Goal: Transaction & Acquisition: Purchase product/service

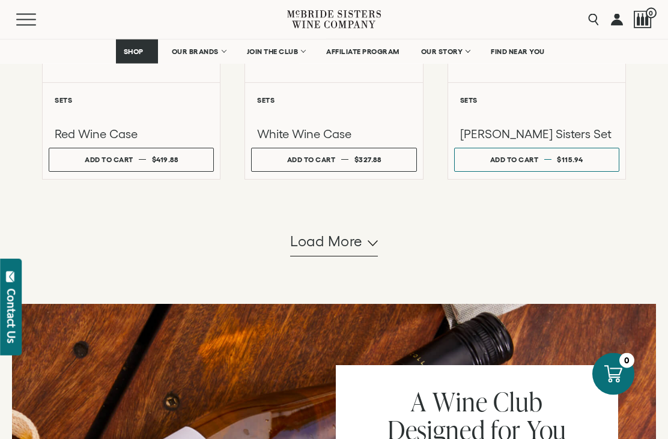
scroll to position [1192, 0]
click at [356, 252] on span "Load more" at bounding box center [326, 241] width 73 height 20
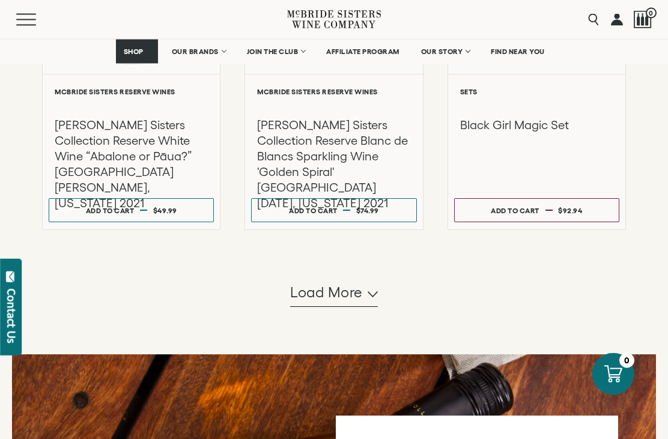
scroll to position [2410, 0]
click at [318, 303] on span "Load more" at bounding box center [326, 292] width 73 height 20
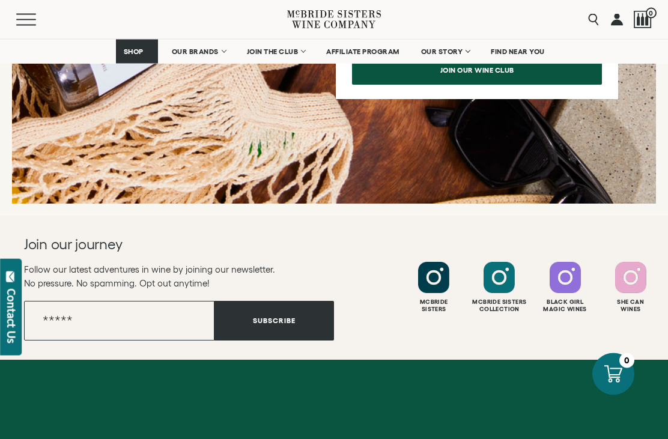
scroll to position [4267, 0]
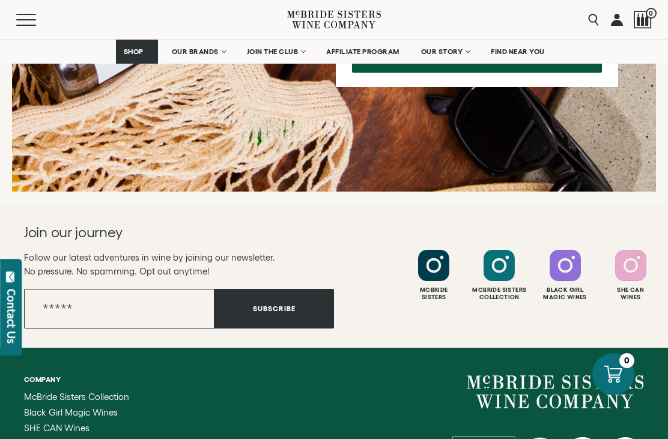
click at [634, 281] on div at bounding box center [630, 265] width 31 height 31
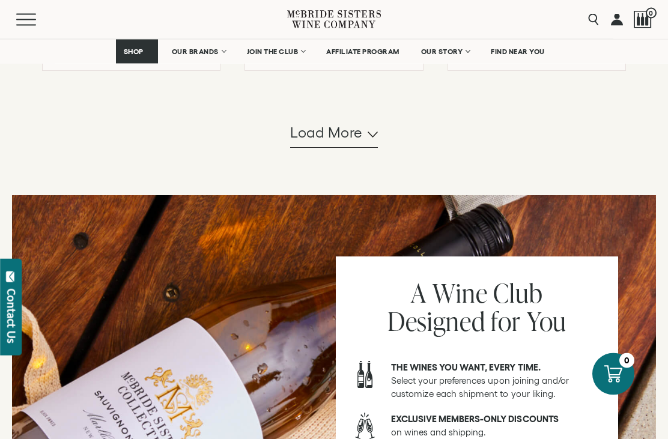
scroll to position [3803, 0]
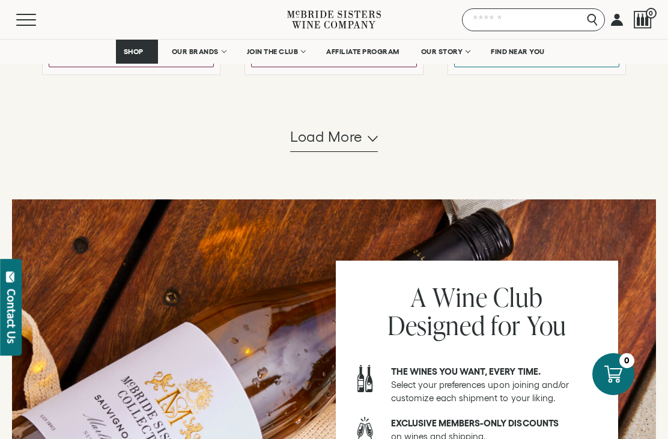
click at [592, 20] on input "Search" at bounding box center [533, 19] width 143 height 23
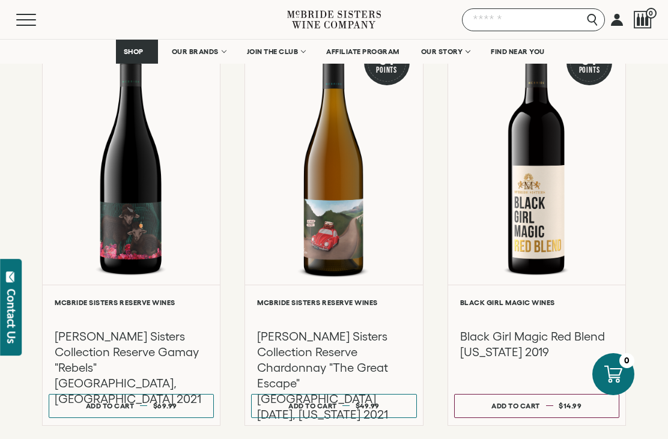
scroll to position [3057, 0]
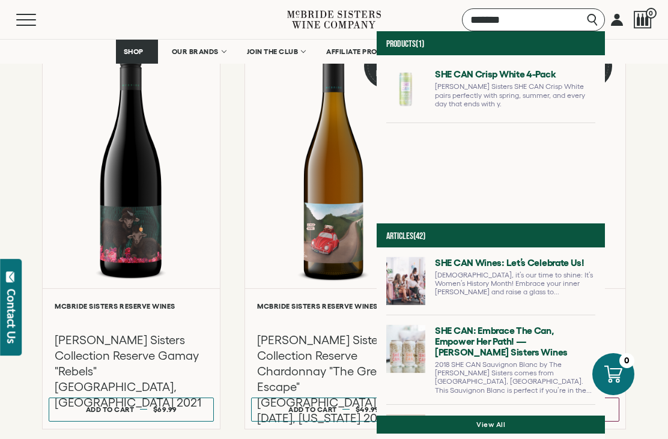
type input "*******"
click at [386, 88] on link at bounding box center [490, 94] width 209 height 58
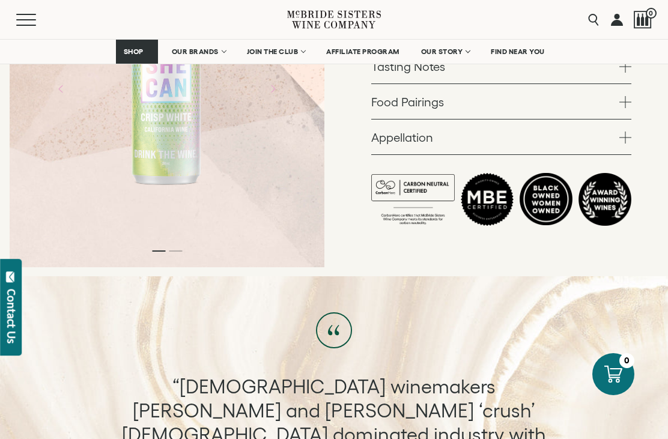
scroll to position [392, 0]
